Goal: Information Seeking & Learning: Learn about a topic

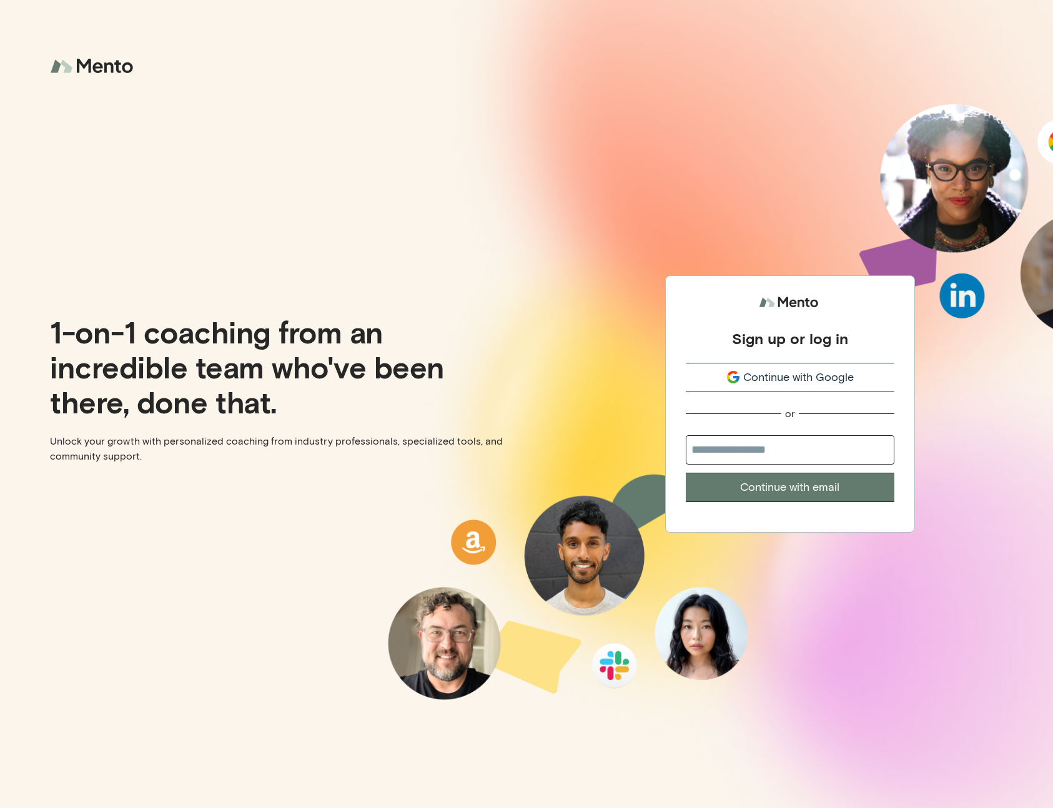
click at [785, 390] on button "Continue with Google" at bounding box center [789, 377] width 209 height 29
click at [782, 376] on span "Continue with Google" at bounding box center [798, 377] width 110 height 17
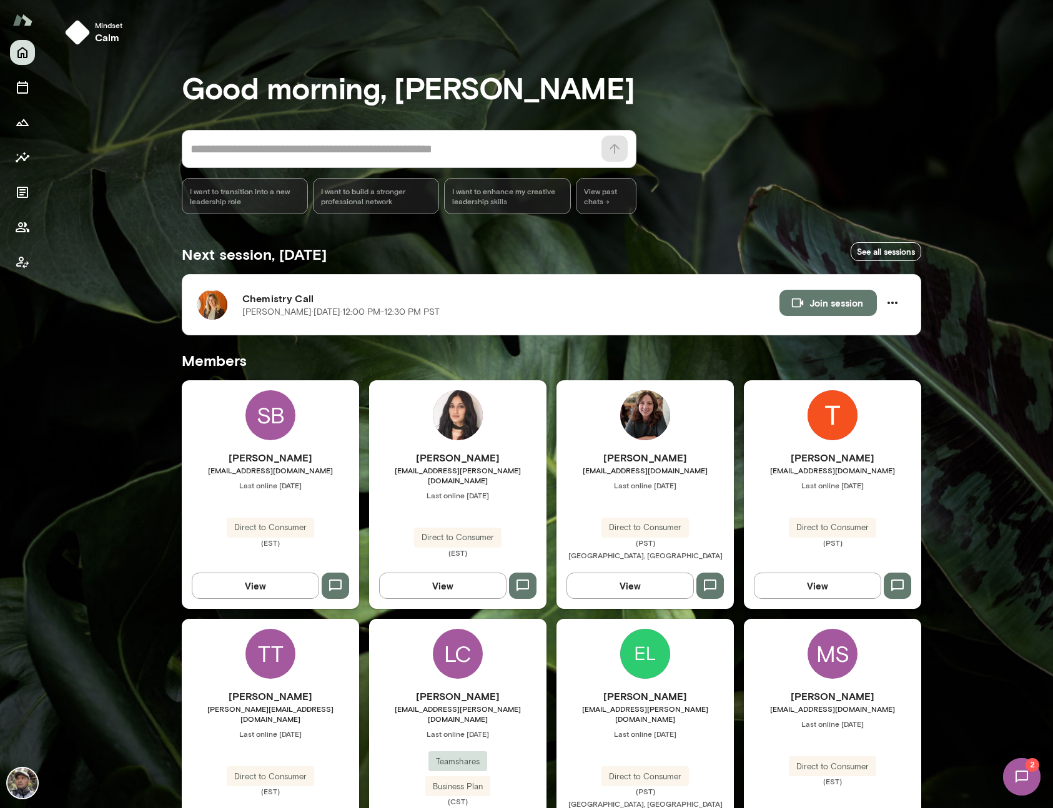
click at [1013, 784] on img at bounding box center [1021, 776] width 51 height 51
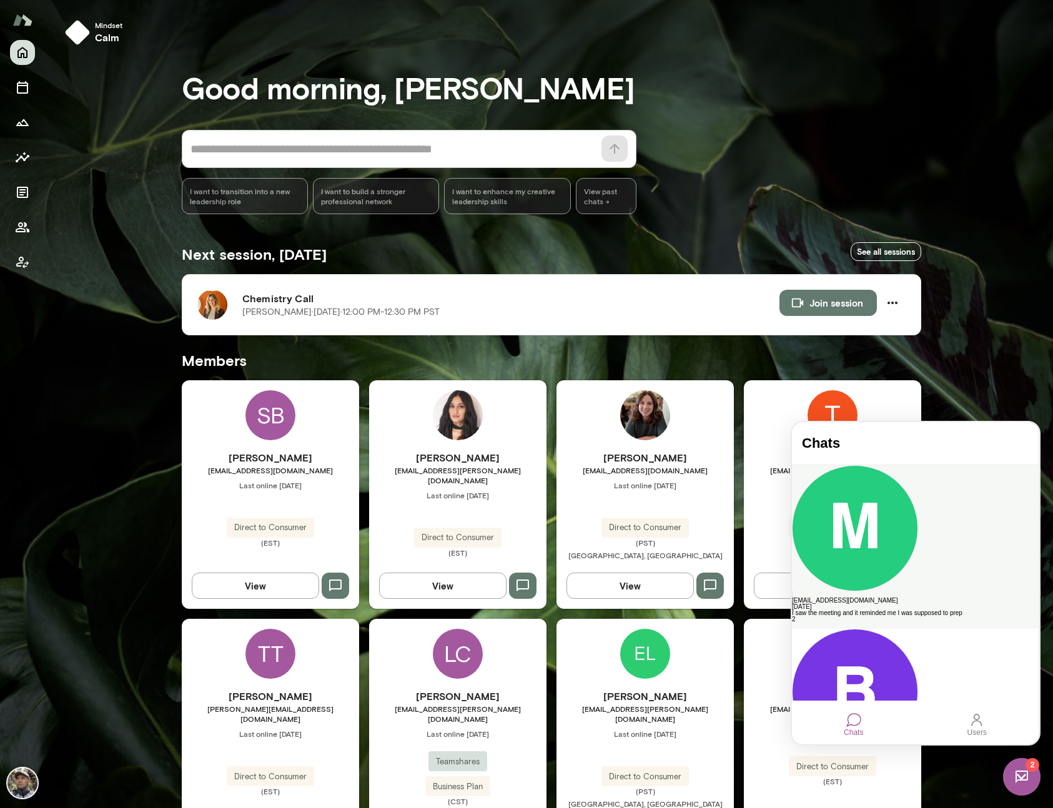
click at [915, 597] on div "msherman@sds.com" at bounding box center [915, 600] width 247 height 6
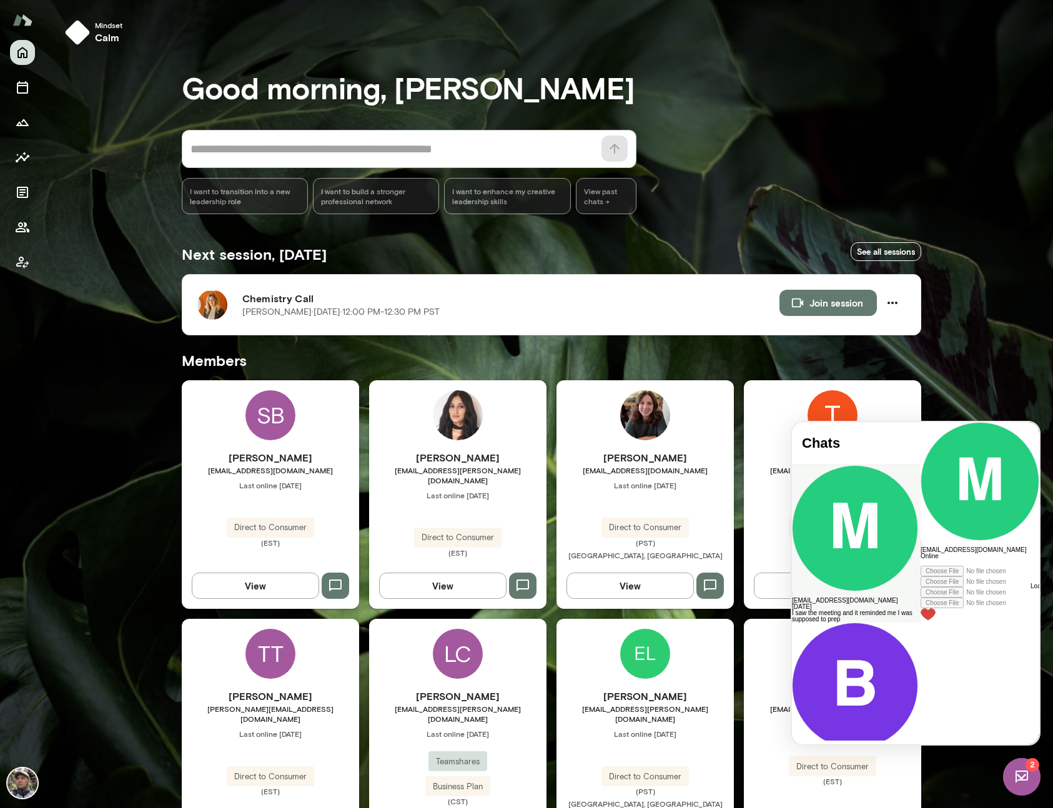
scroll to position [3401, 0]
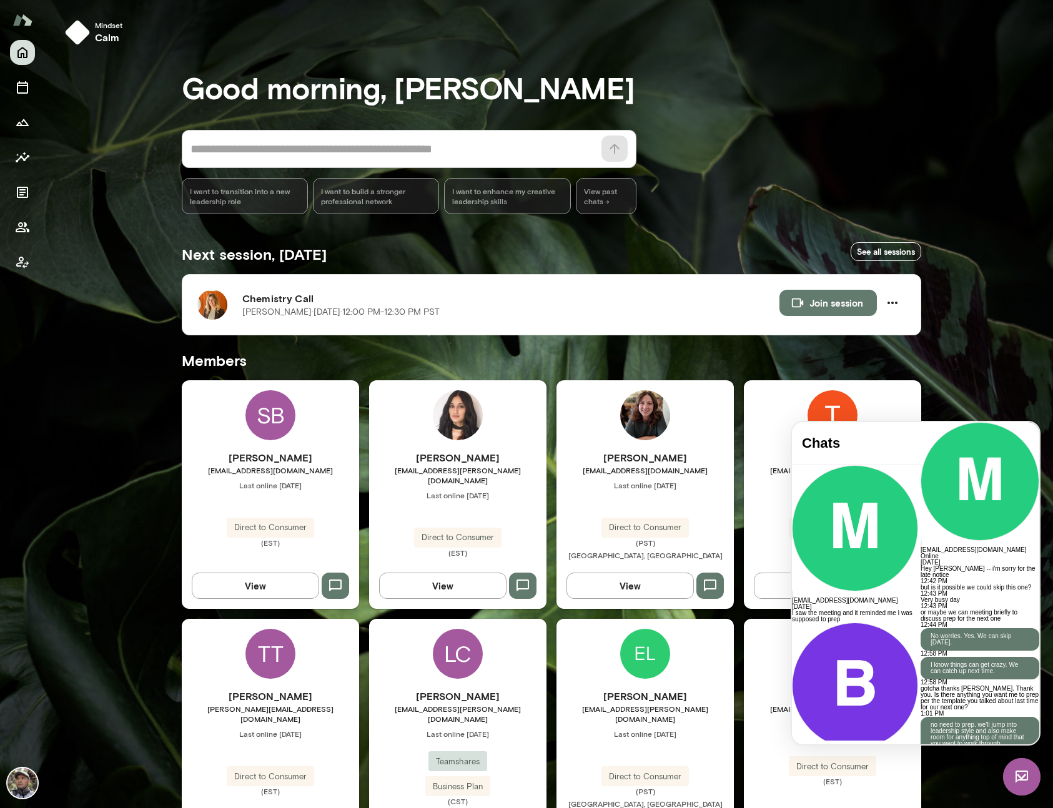
paste div
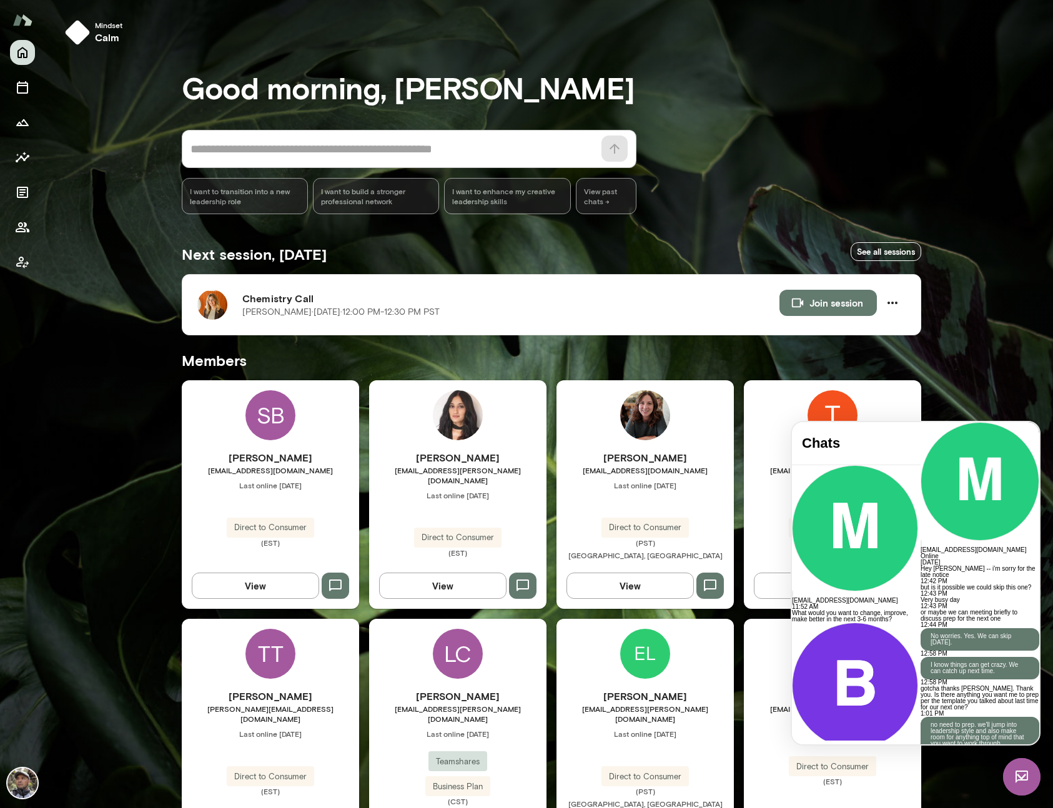
click at [1030, 772] on img at bounding box center [1021, 776] width 37 height 37
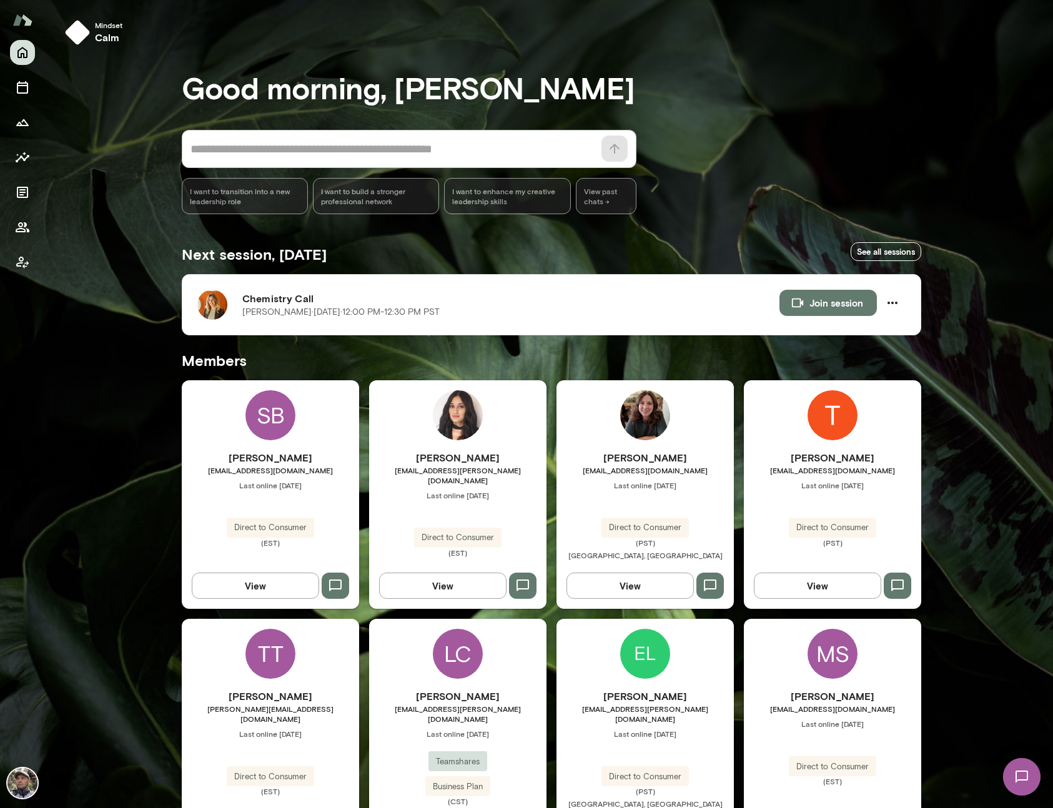
click at [1019, 775] on img at bounding box center [1021, 776] width 51 height 51
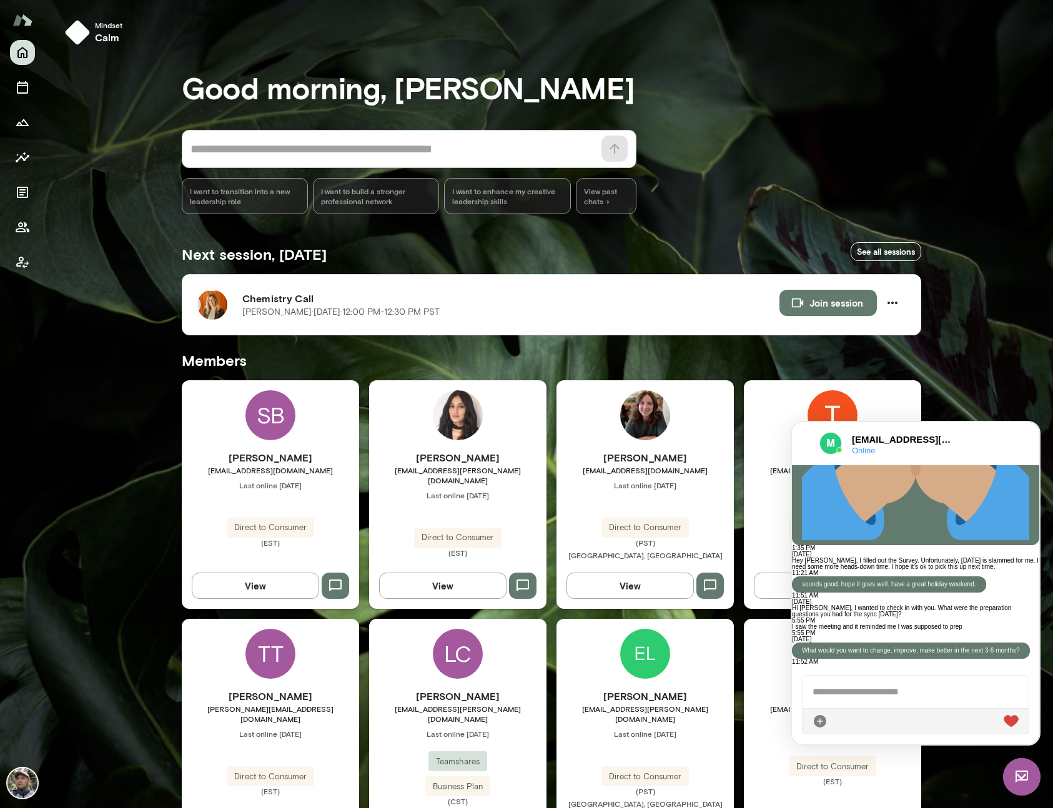
click at [805, 441] on div at bounding box center [805, 443] width 7 height 15
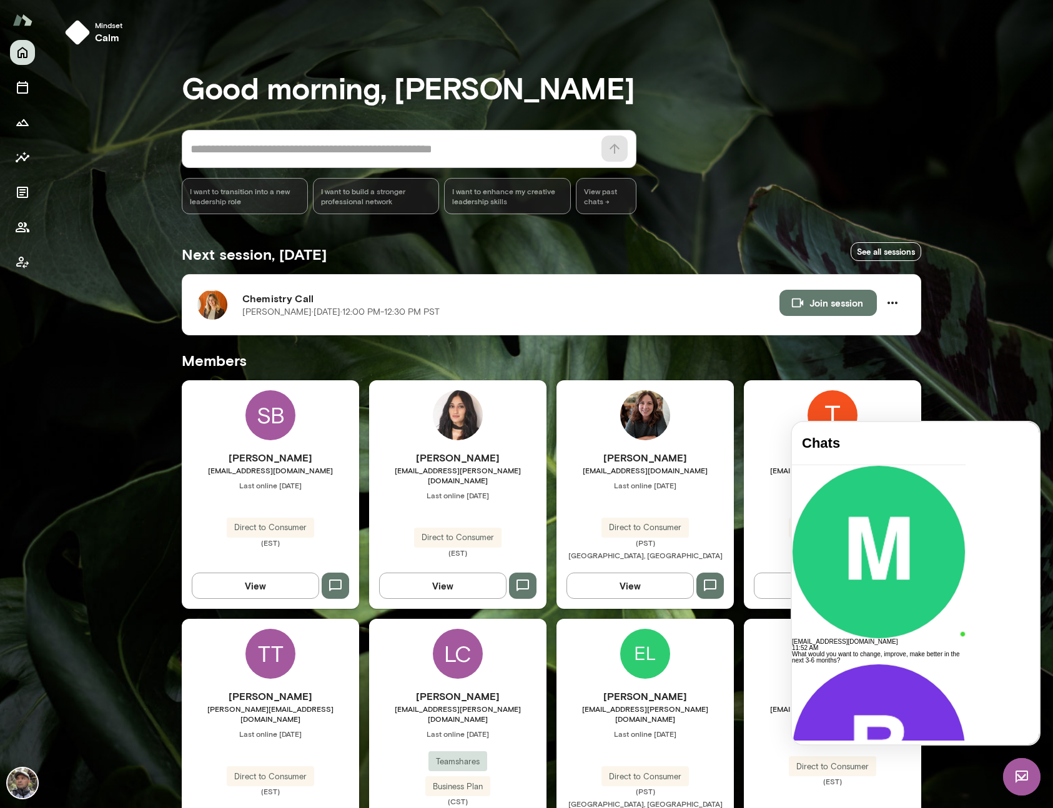
click at [987, 395] on div "Mindset calm Good morning, Rico * ​ ​ I want to transition into a new leadershi…" at bounding box center [549, 796] width 1008 height 1593
click at [1012, 790] on img at bounding box center [1021, 776] width 37 height 37
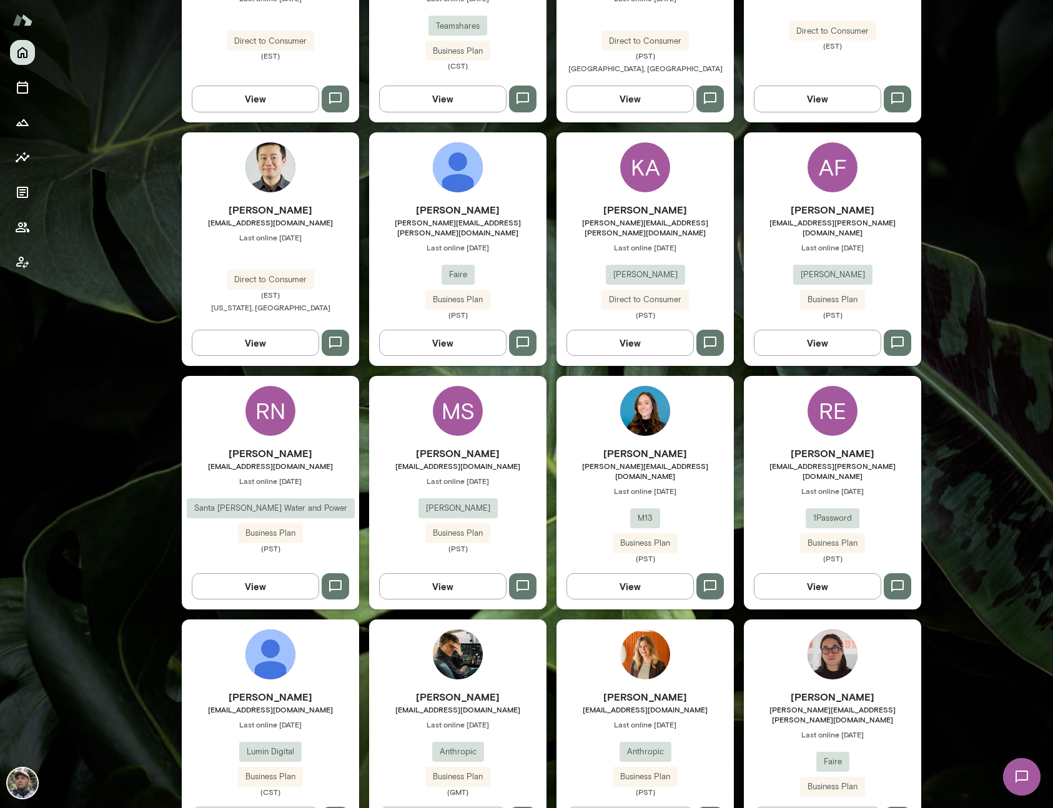
scroll to position [760, 0]
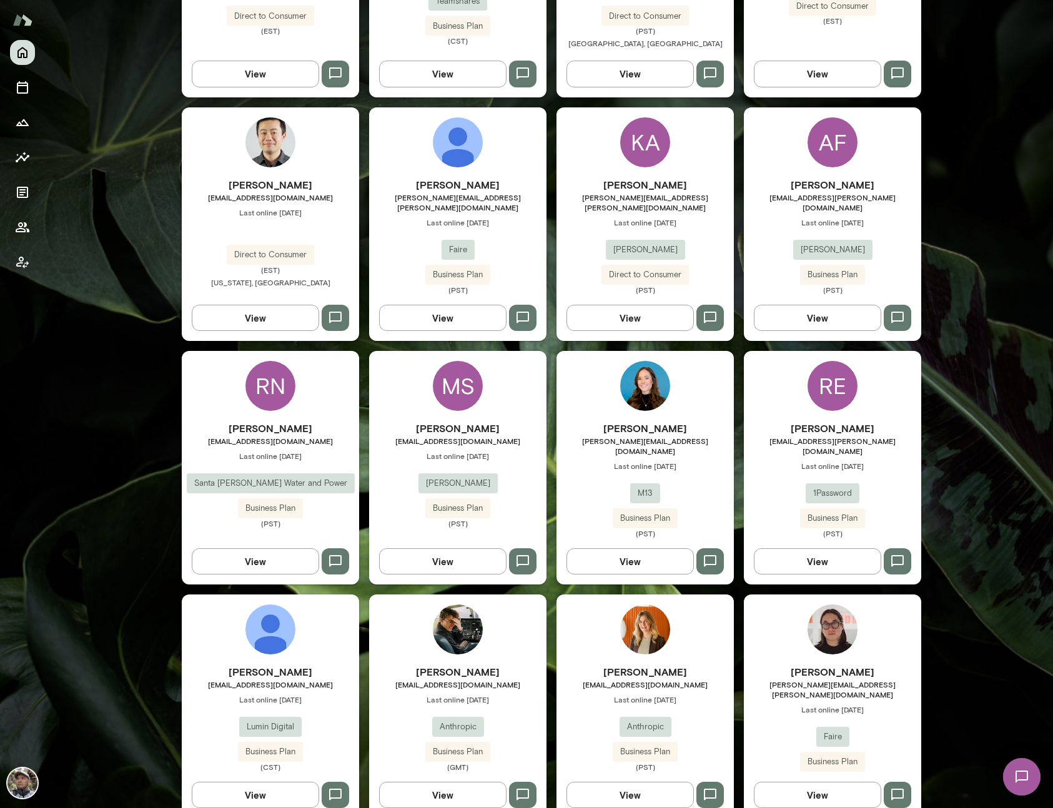
click at [642, 664] on h6 "Zoe Ludwig" at bounding box center [644, 671] width 177 height 15
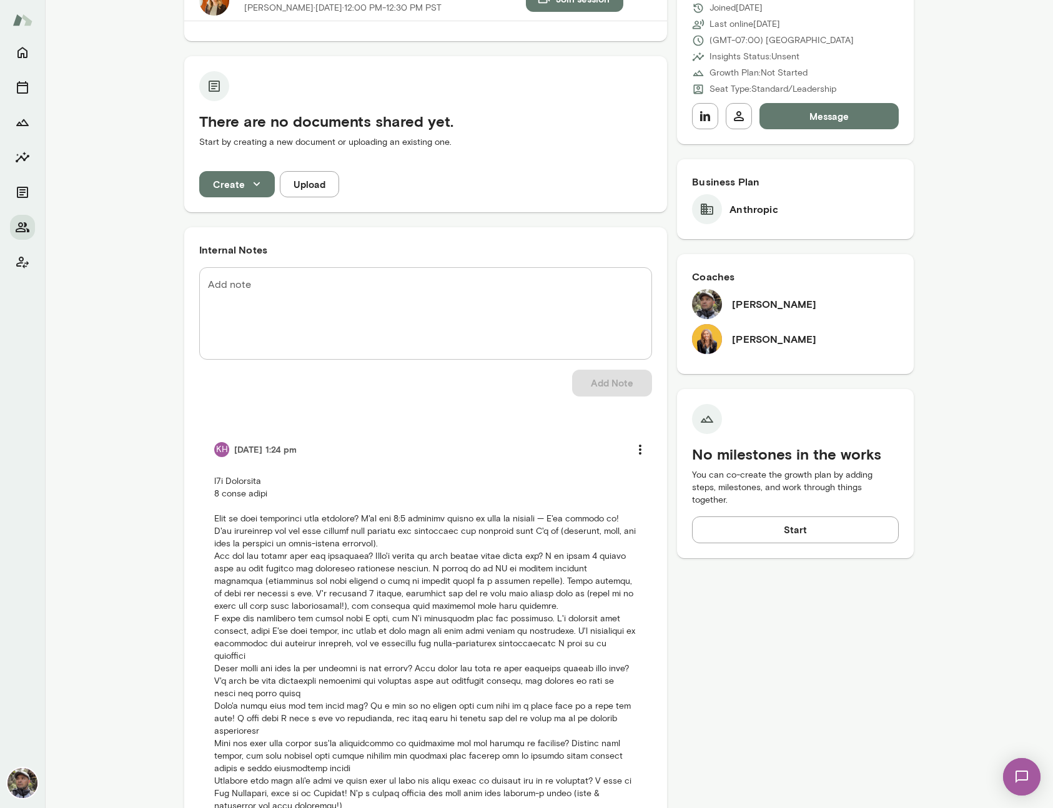
scroll to position [265, 0]
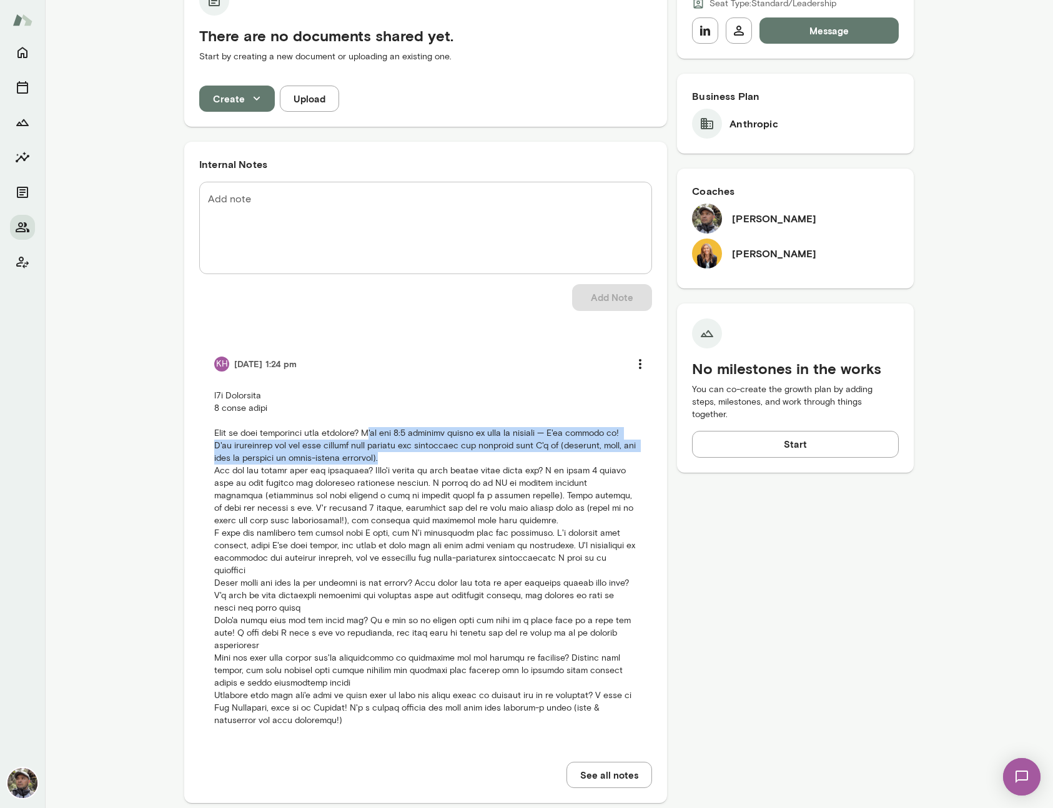
drag, startPoint x: 393, startPoint y: 461, endPoint x: 370, endPoint y: 436, distance: 34.0
click at [370, 436] on p at bounding box center [425, 558] width 423 height 337
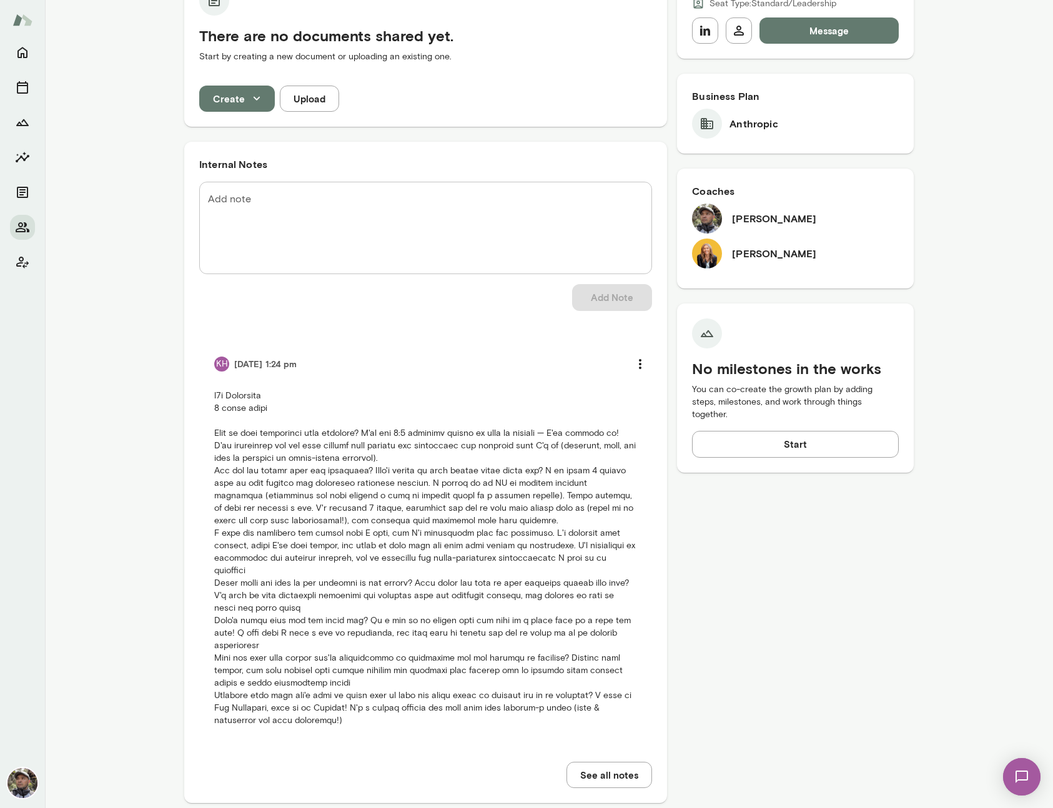
click at [220, 432] on p at bounding box center [425, 558] width 423 height 337
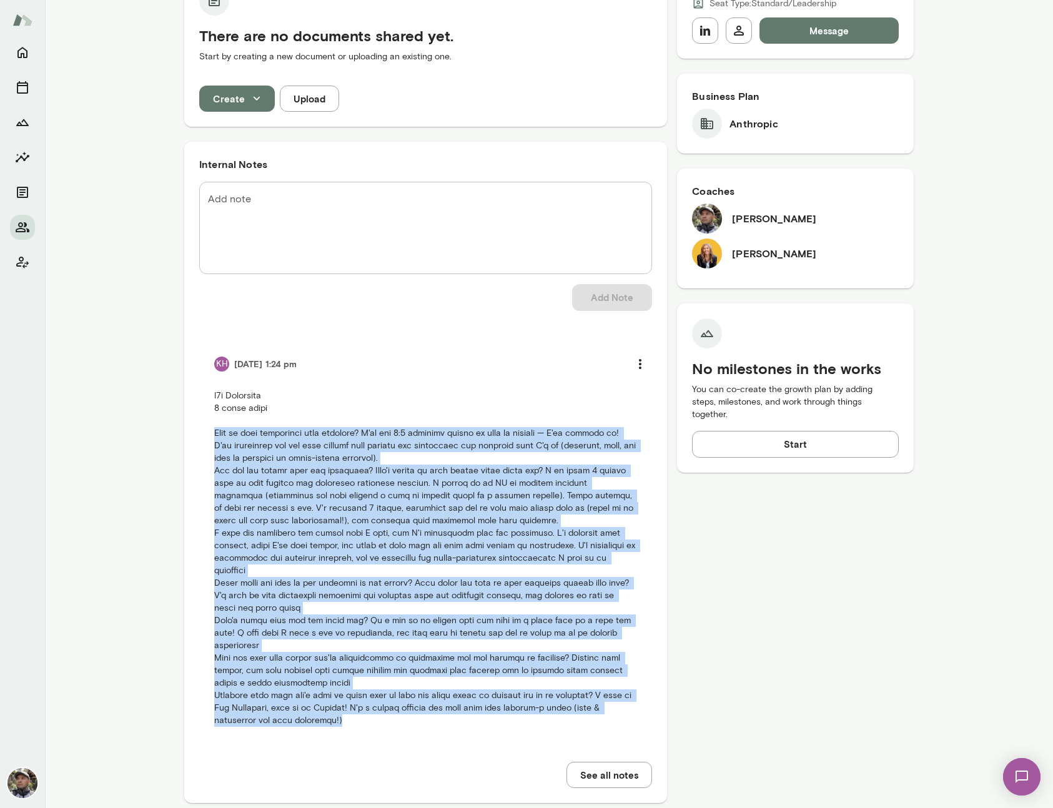
drag, startPoint x: 209, startPoint y: 431, endPoint x: 387, endPoint y: 699, distance: 321.4
click at [387, 699] on li "KH 10/02/25 at 1:24 pm" at bounding box center [425, 539] width 453 height 406
copy p "What is your experience with coaching? I've had 1:1 coaching before in lots of …"
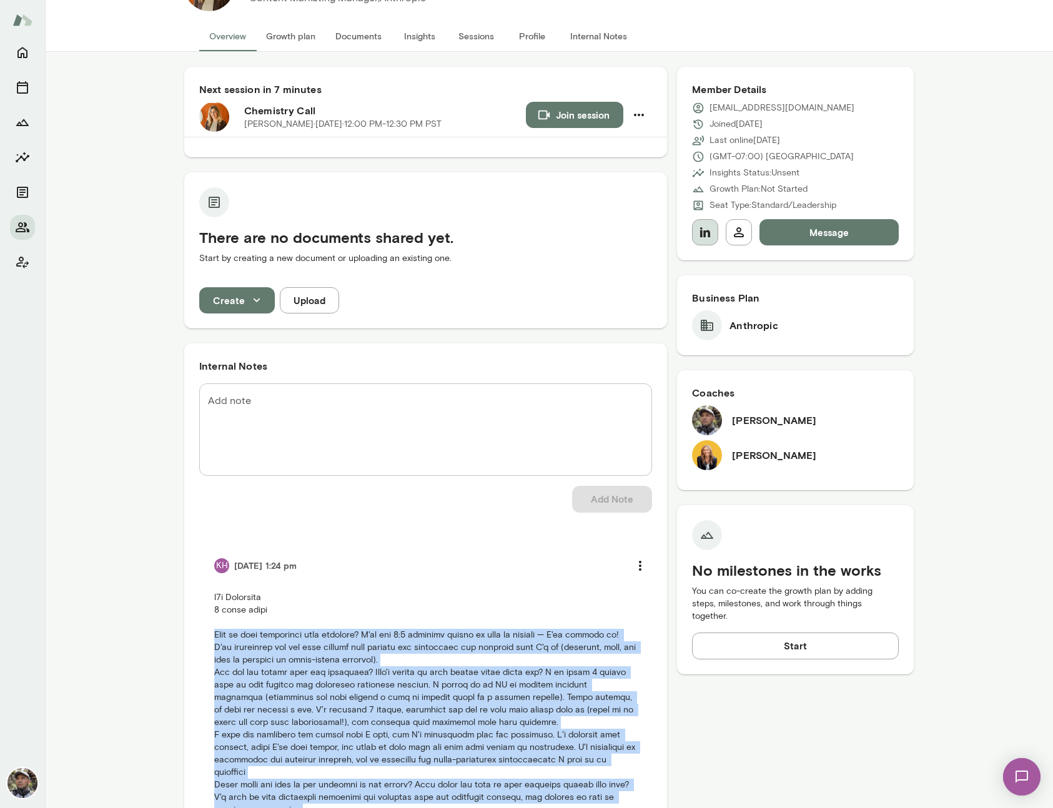
click at [700, 233] on icon "button" at bounding box center [705, 232] width 10 height 10
